Goal: Transaction & Acquisition: Purchase product/service

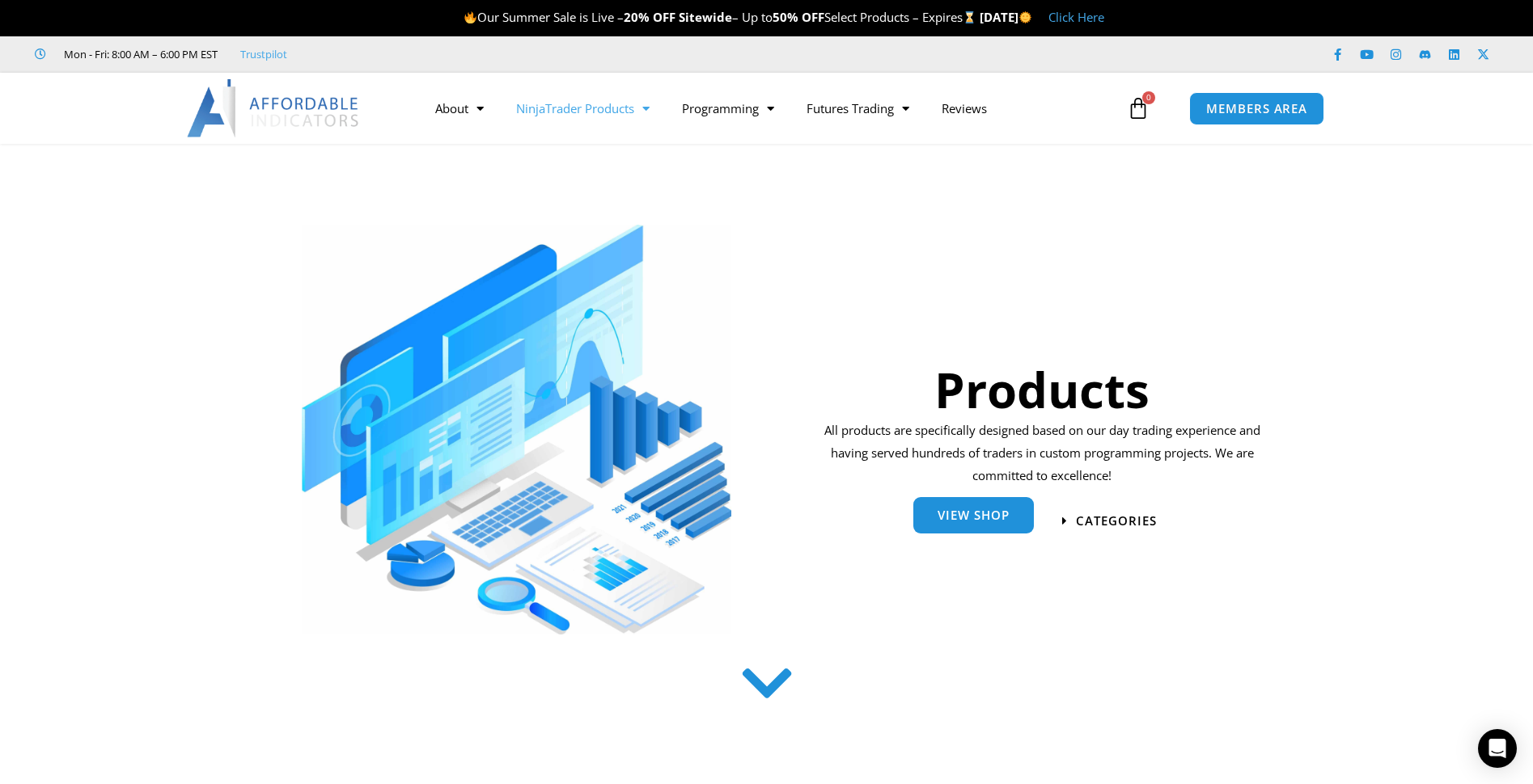
click at [966, 524] on link "View Shop" at bounding box center [973, 515] width 121 height 37
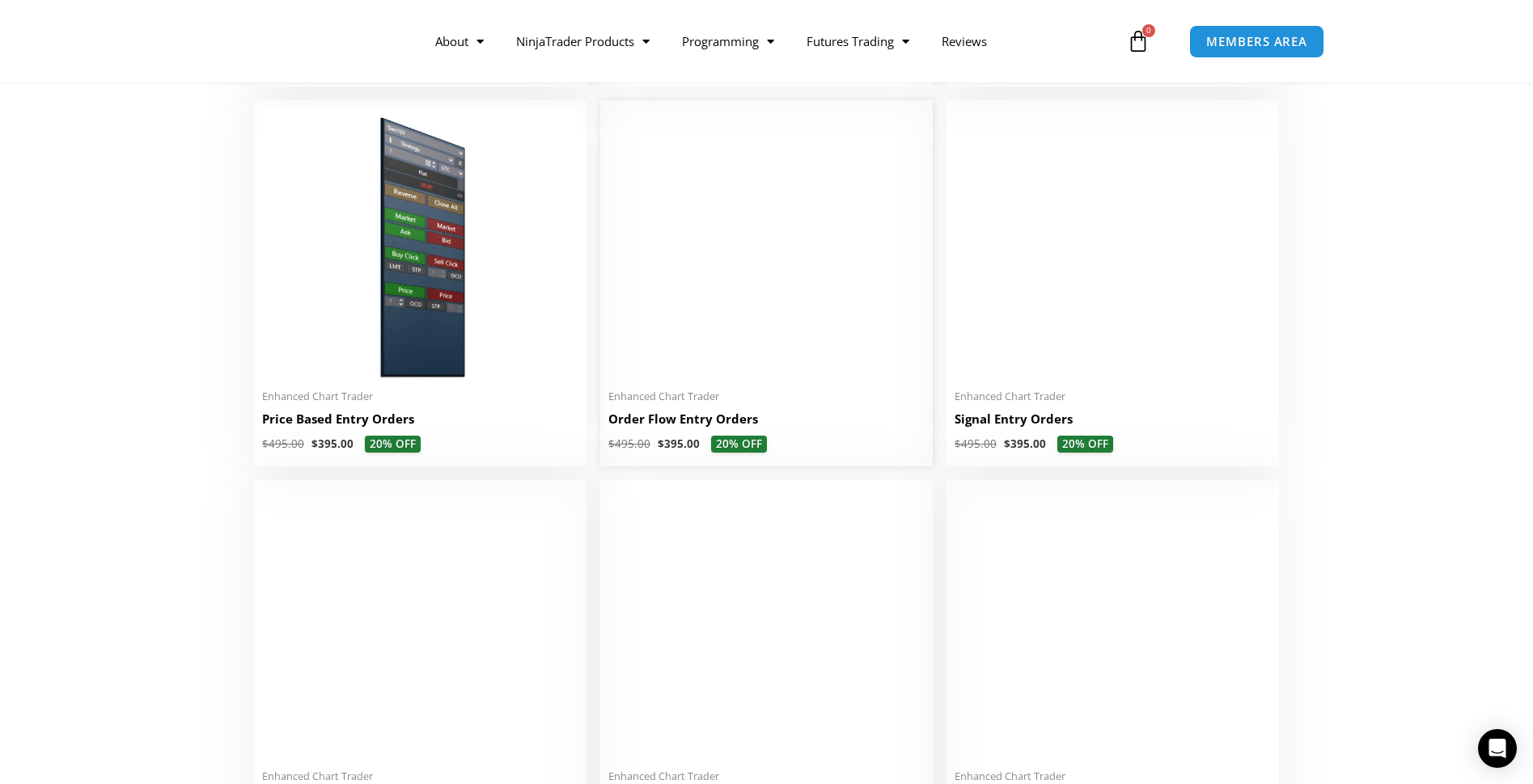
scroll to position [1213, 0]
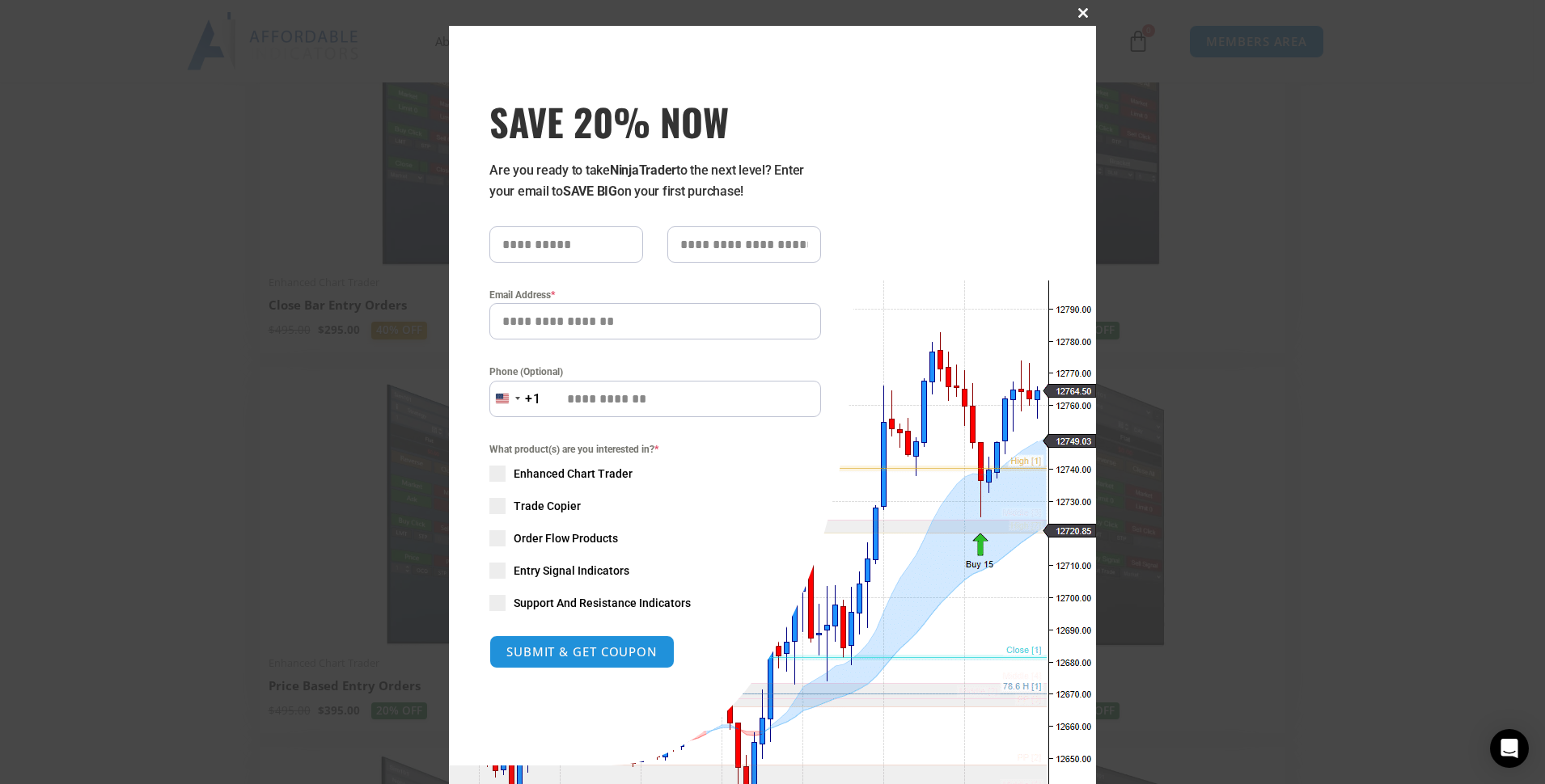
click at [1077, 11] on span at bounding box center [1083, 13] width 26 height 9
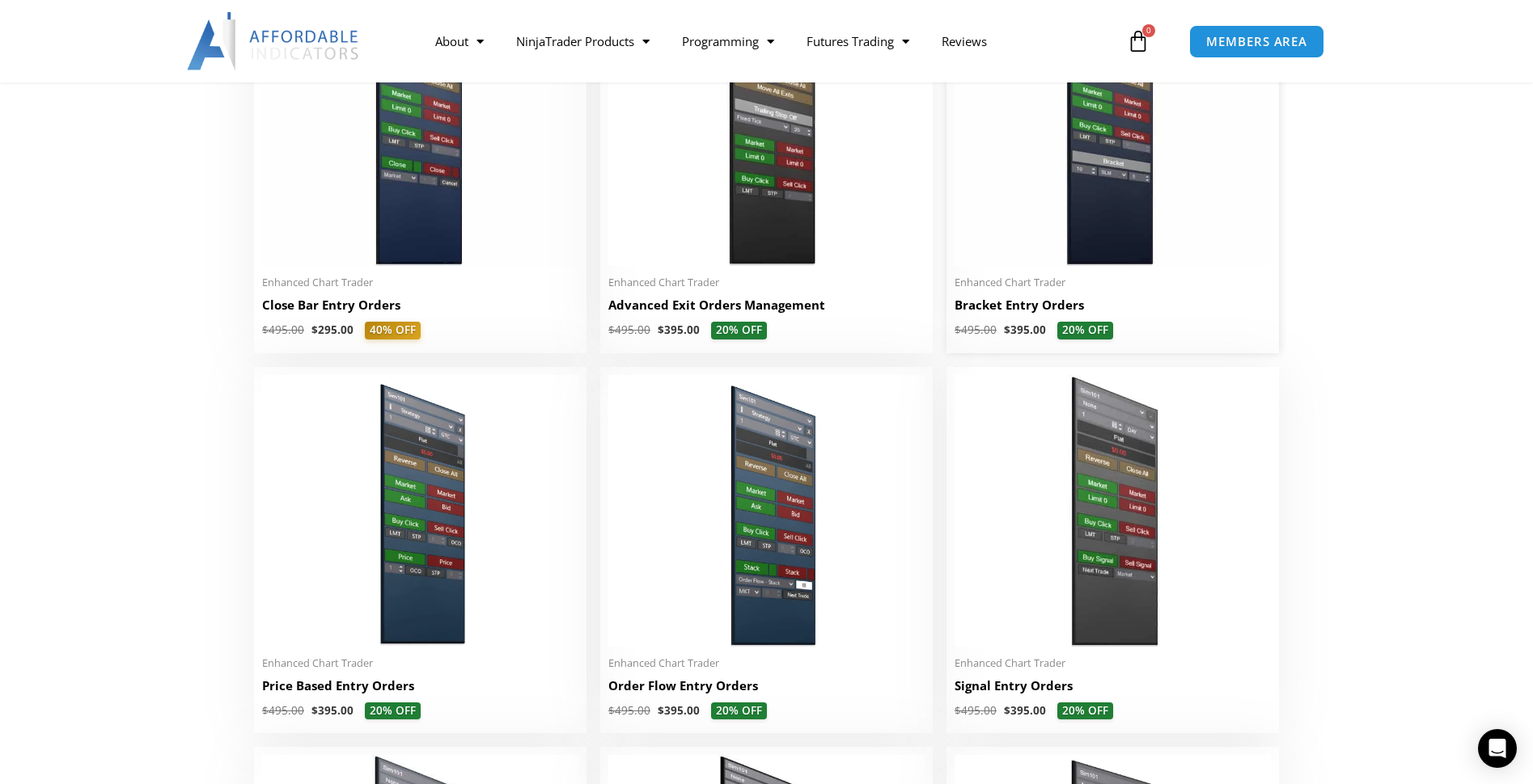
click at [1022, 304] on h2 "Bracket Entry Orders" at bounding box center [1113, 305] width 316 height 17
